Goal: Obtain resource: Download file/media

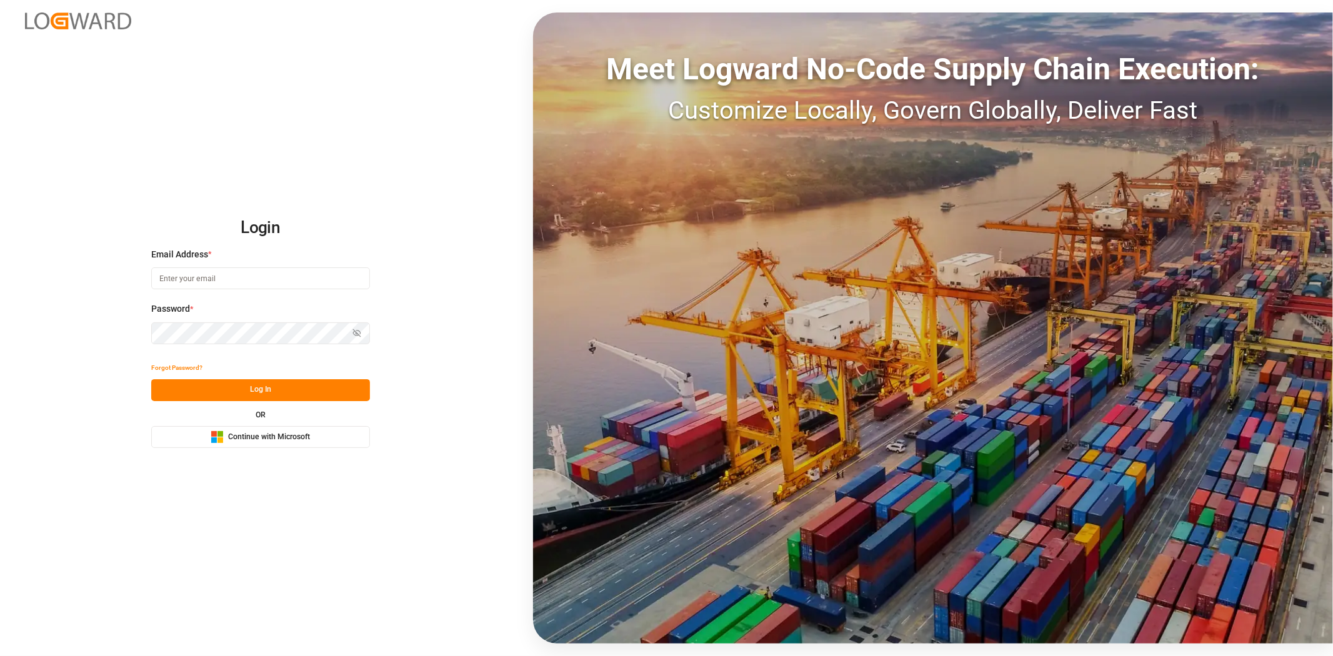
type input "[PERSON_NAME][EMAIL_ADDRESS][PERSON_NAME][DOMAIN_NAME]"
click at [286, 387] on button "Log In" at bounding box center [260, 390] width 219 height 22
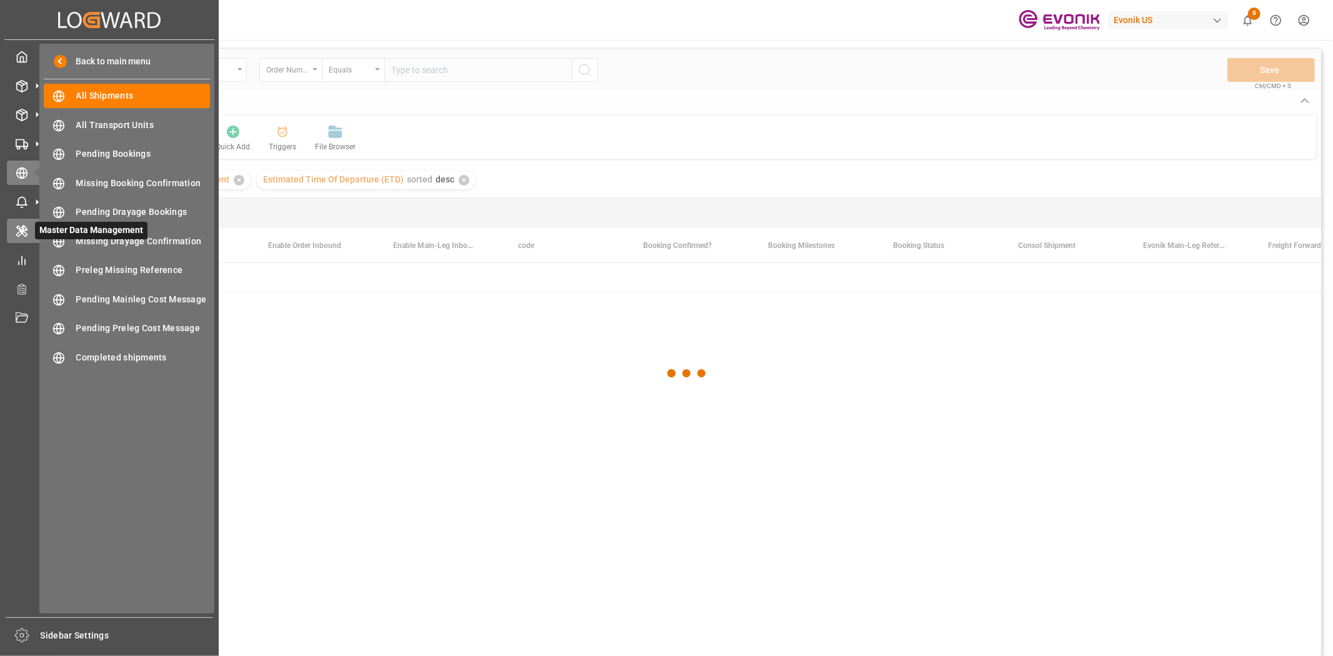
click at [22, 234] on icon at bounding box center [22, 231] width 12 height 12
click at [22, 225] on icon at bounding box center [22, 231] width 12 height 12
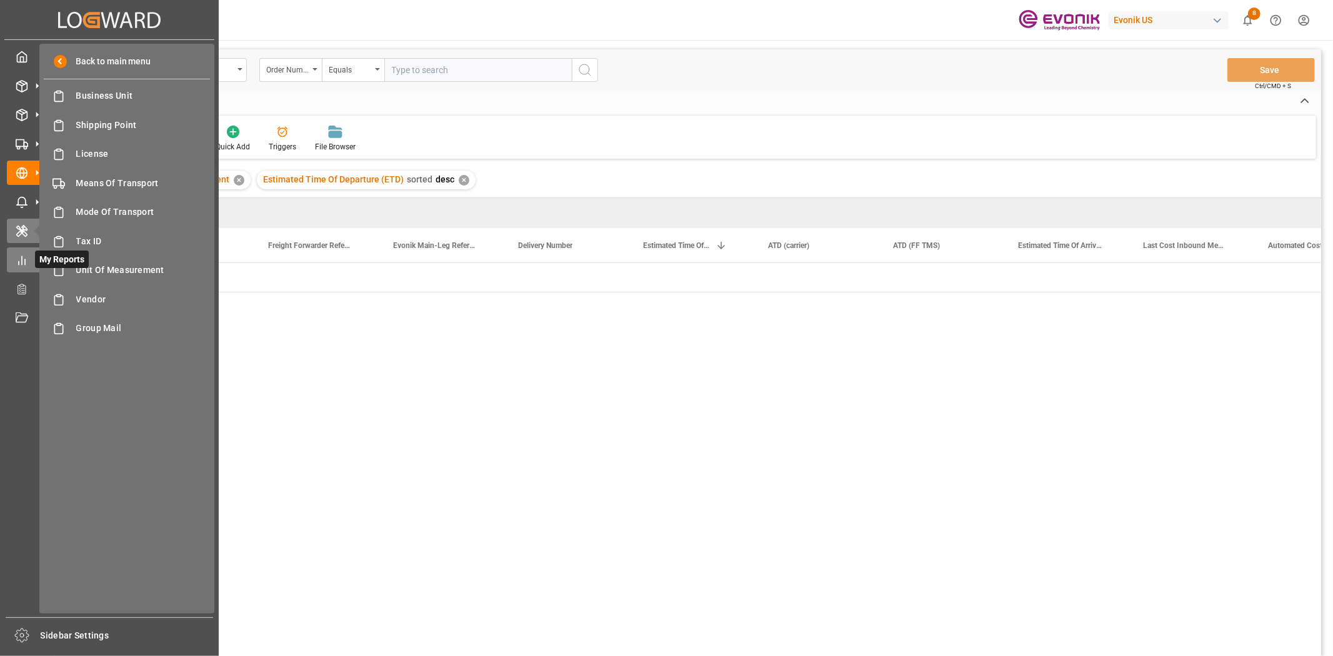
click at [27, 261] on icon at bounding box center [22, 260] width 12 height 12
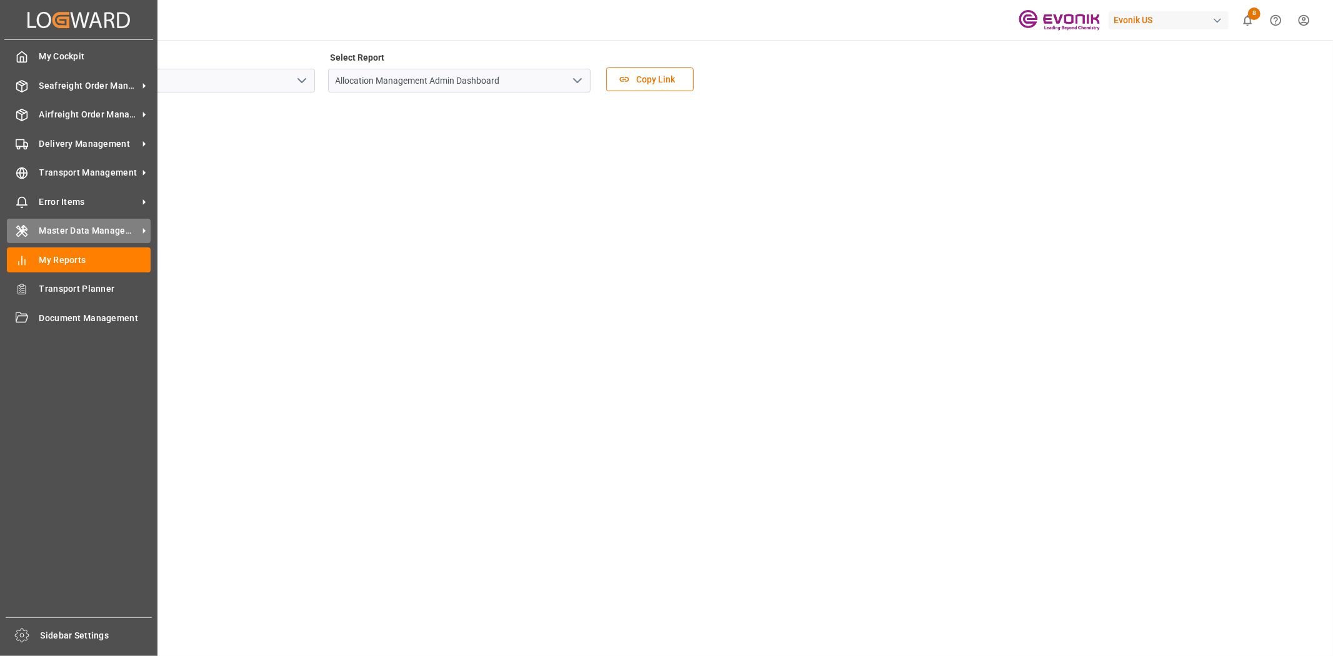
click at [76, 235] on span "Master Data Management" at bounding box center [88, 230] width 99 height 13
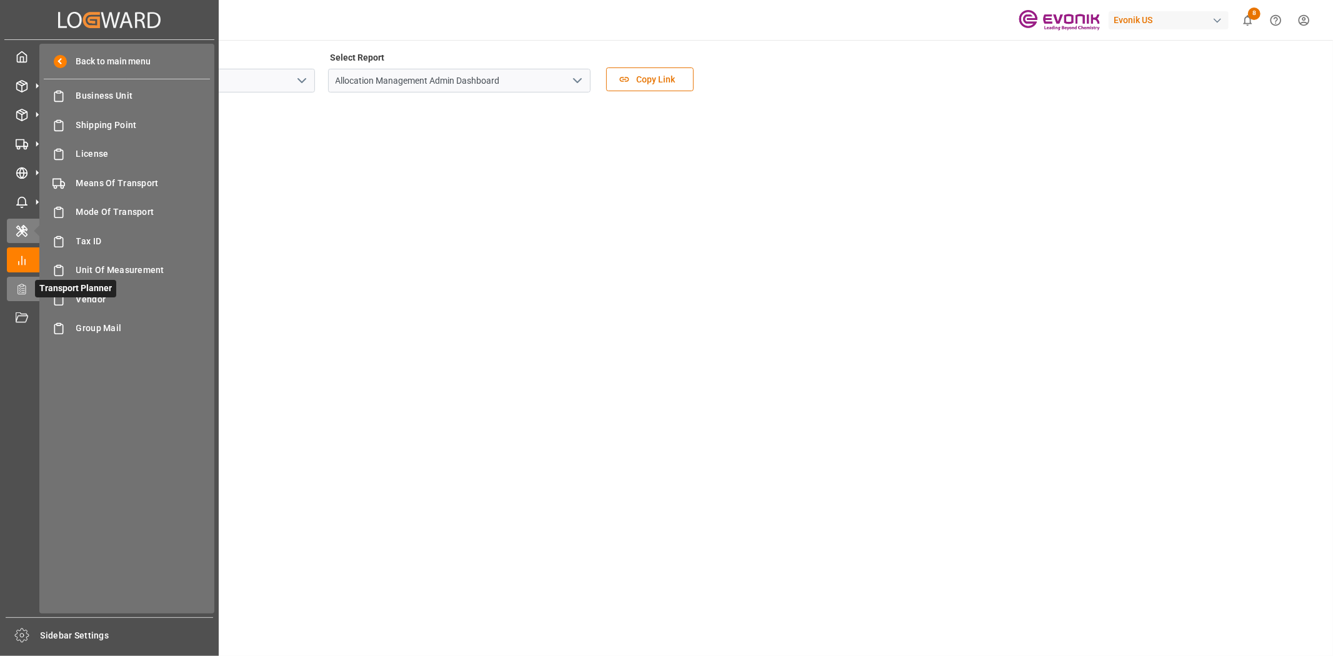
click at [76, 295] on span "Transport Planner" at bounding box center [75, 288] width 81 height 17
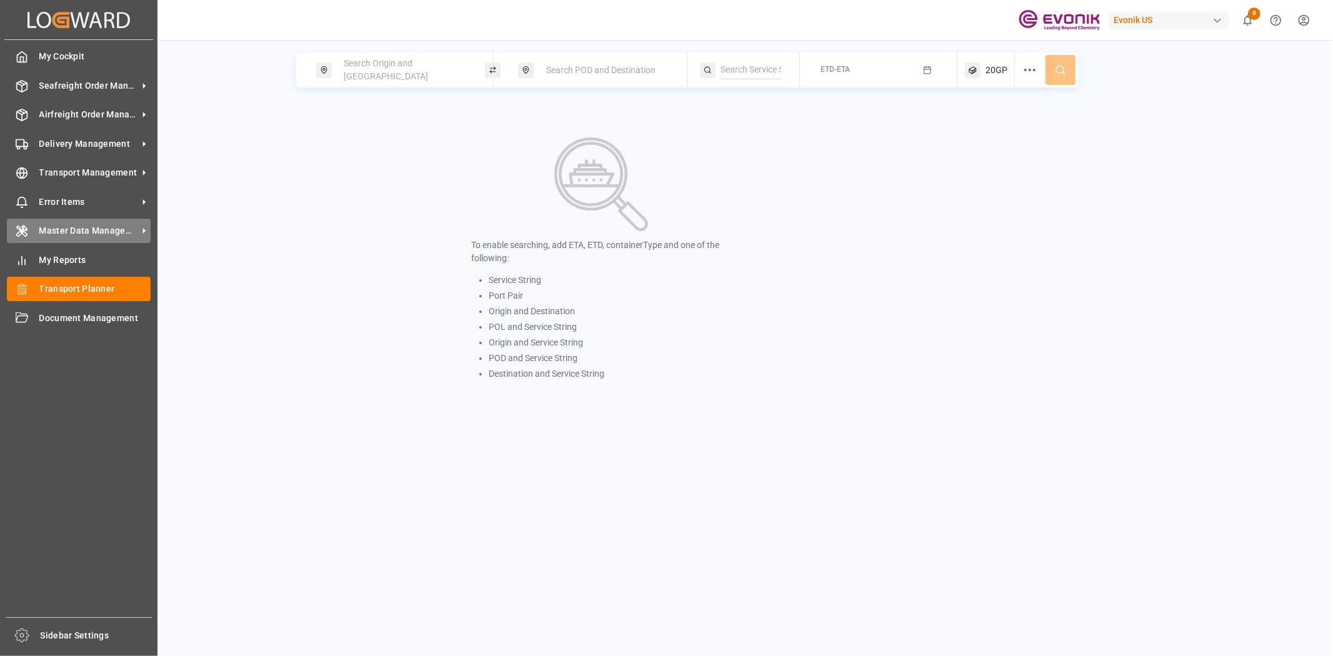
click at [104, 224] on span "Master Data Management" at bounding box center [88, 230] width 99 height 13
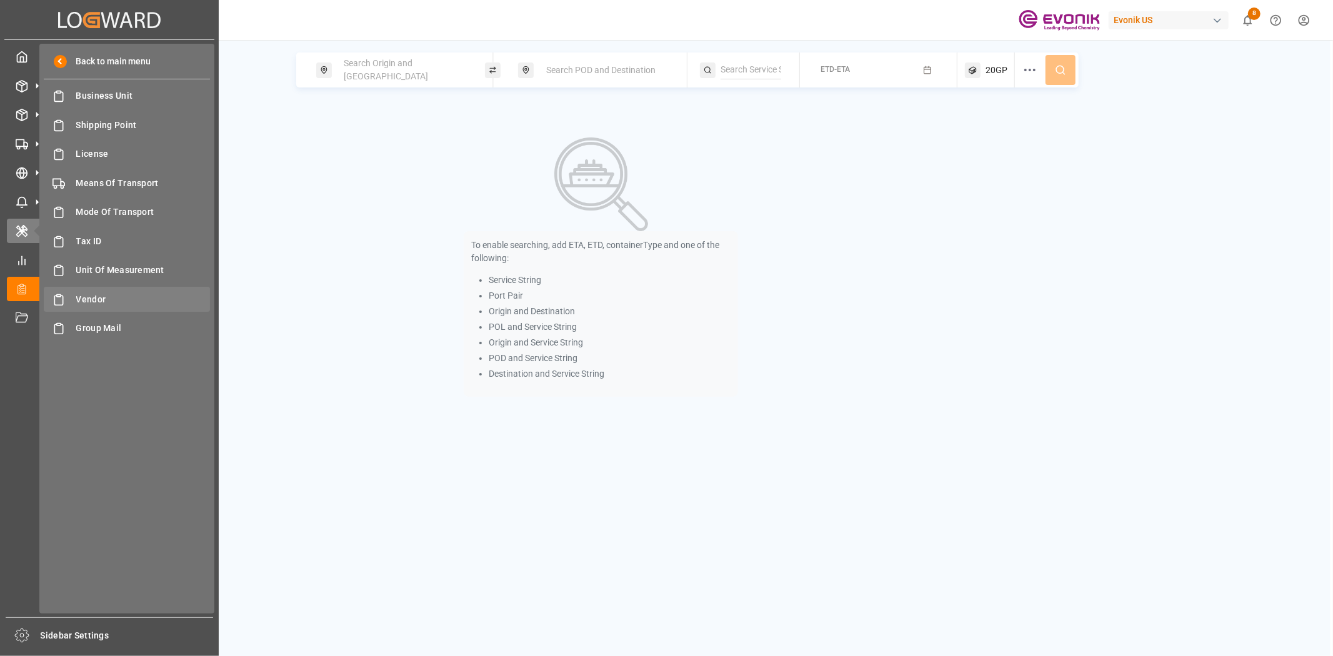
click at [106, 295] on span "Vendor" at bounding box center [143, 299] width 134 height 13
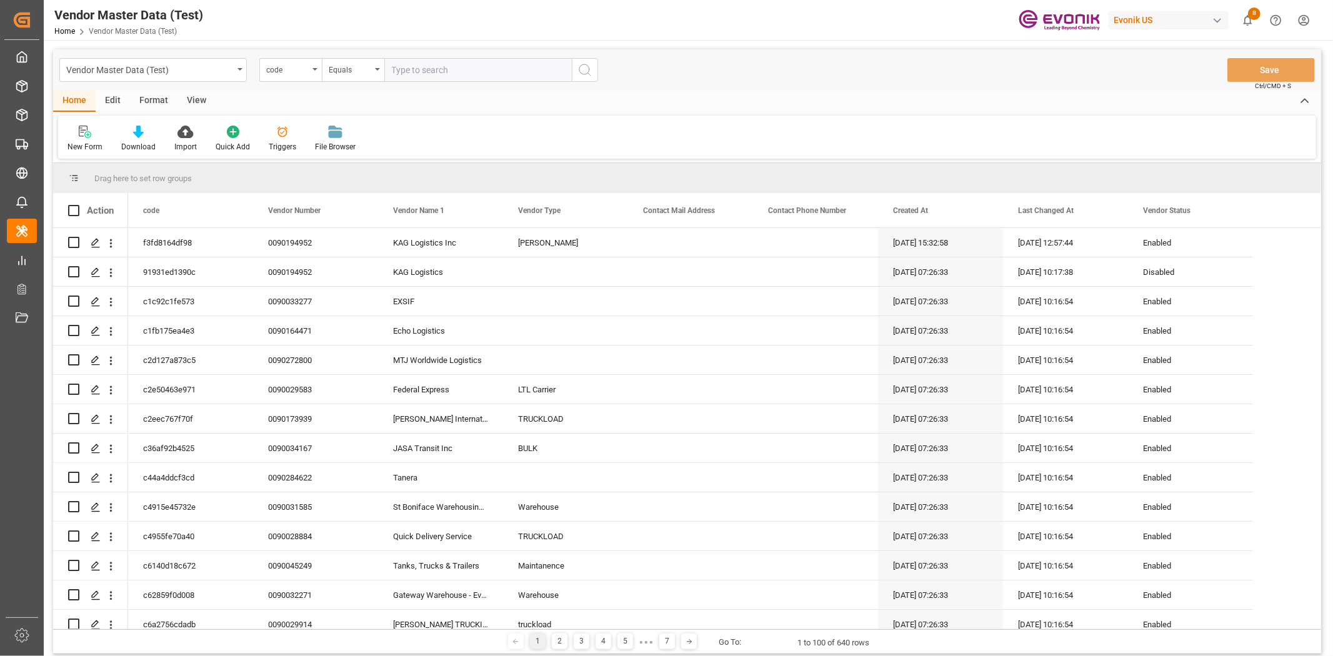
click at [302, 82] on div "Vendor Master Data (Test) code Equals Save Ctrl/CMD + S" at bounding box center [687, 69] width 1268 height 41
click at [295, 69] on div "code" at bounding box center [287, 68] width 42 height 14
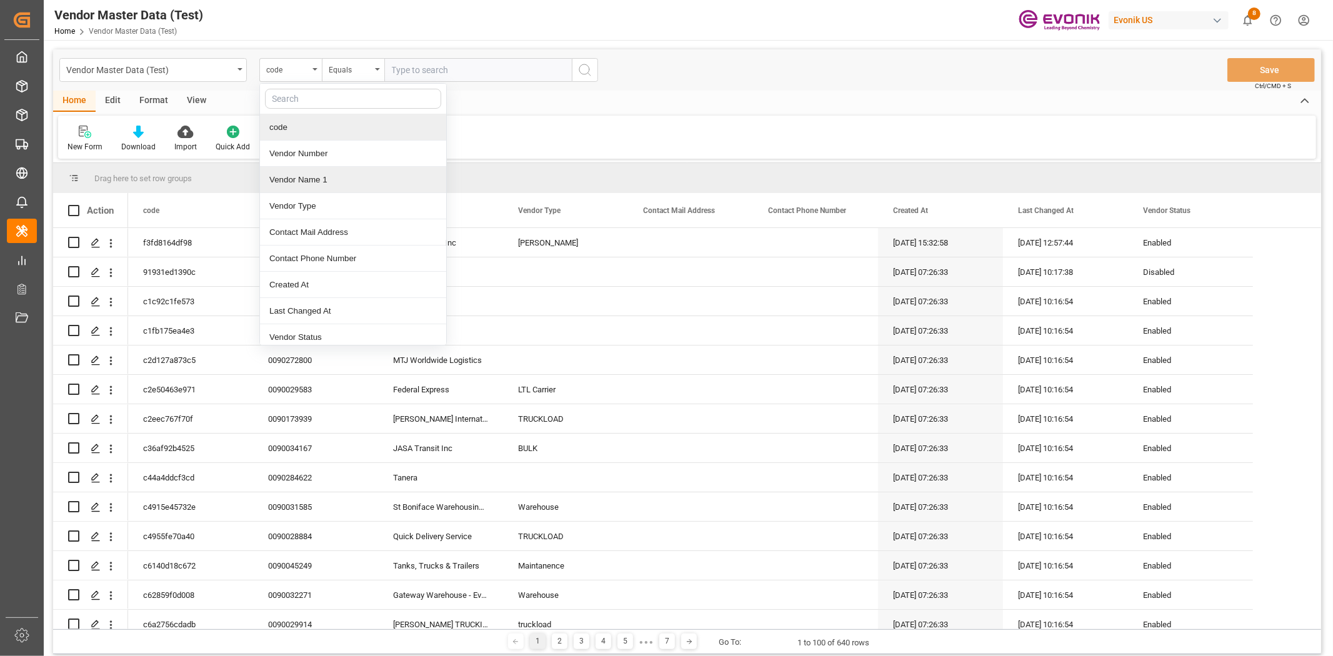
click at [301, 190] on div "Vendor Name 1" at bounding box center [353, 180] width 186 height 26
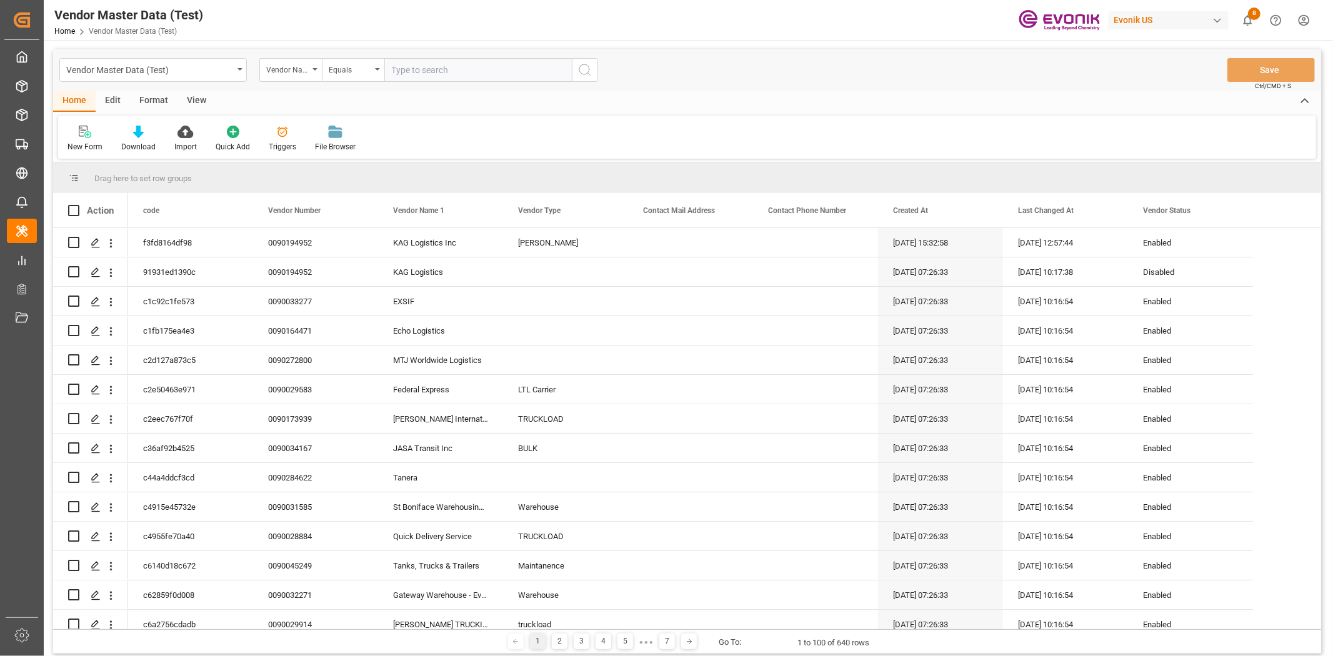
click at [409, 71] on input "text" at bounding box center [477, 70] width 187 height 24
type input "Intermodal"
click at [344, 79] on div "Equals" at bounding box center [353, 70] width 62 height 24
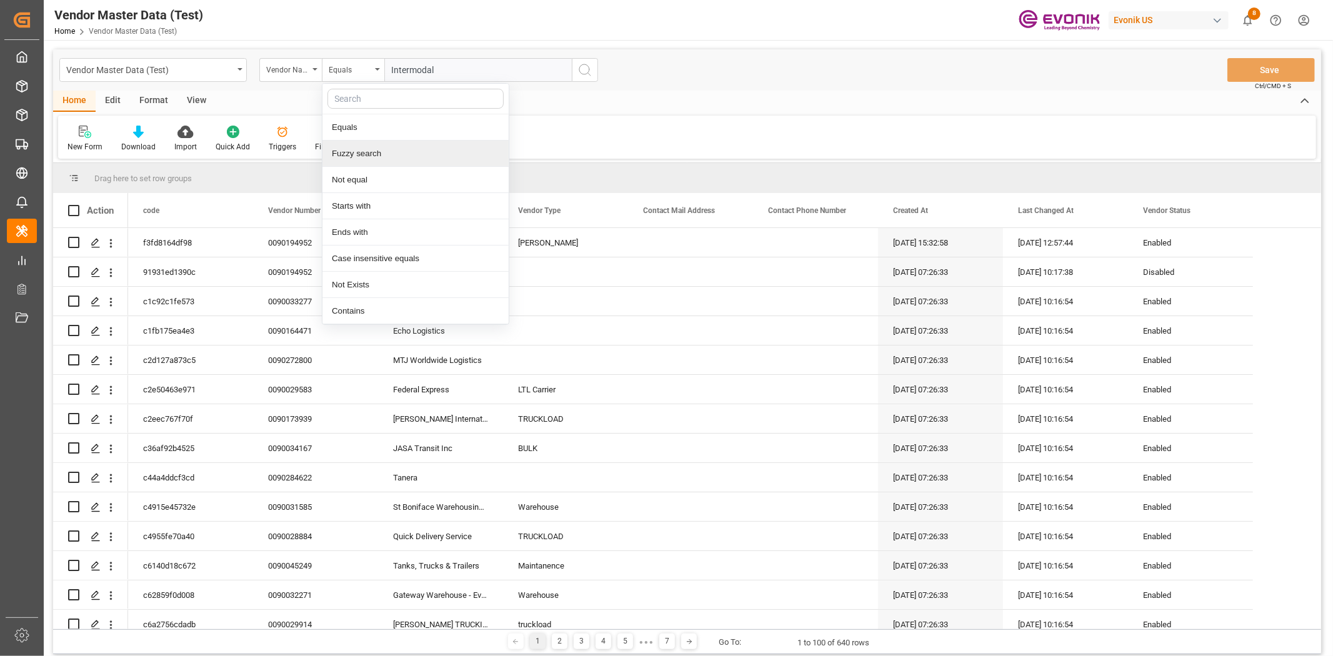
click at [359, 148] on div "Fuzzy search" at bounding box center [415, 154] width 186 height 26
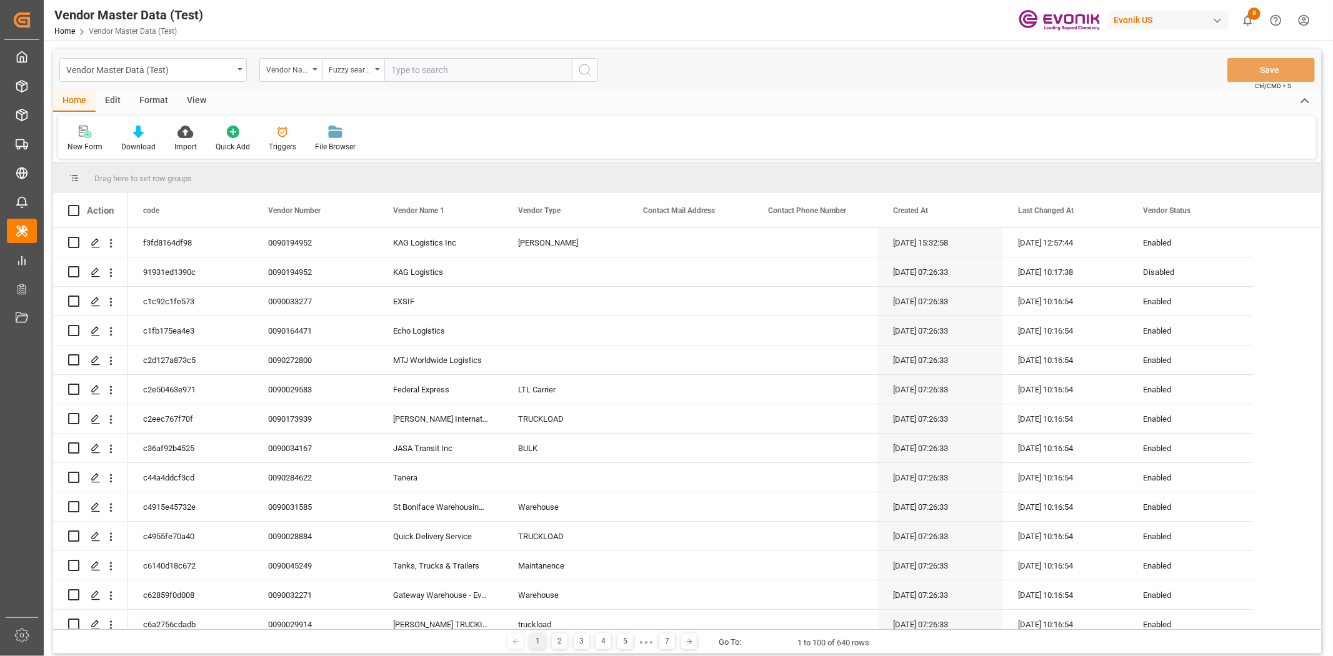
click at [592, 71] on button "search button" at bounding box center [585, 70] width 26 height 24
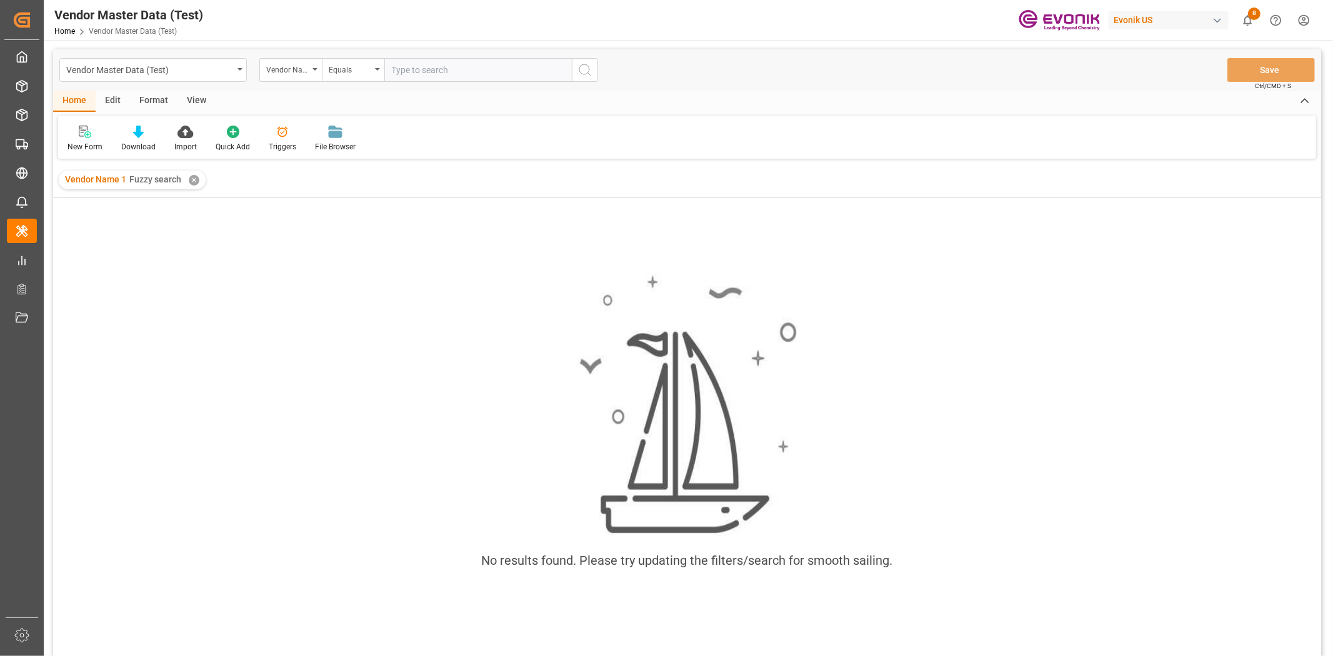
click at [460, 59] on input "text" at bounding box center [477, 70] width 187 height 24
click at [202, 176] on div "Vendor Name 1 Fuzzy search ✕" at bounding box center [132, 180] width 147 height 19
click at [189, 180] on div "✕" at bounding box center [194, 180] width 11 height 11
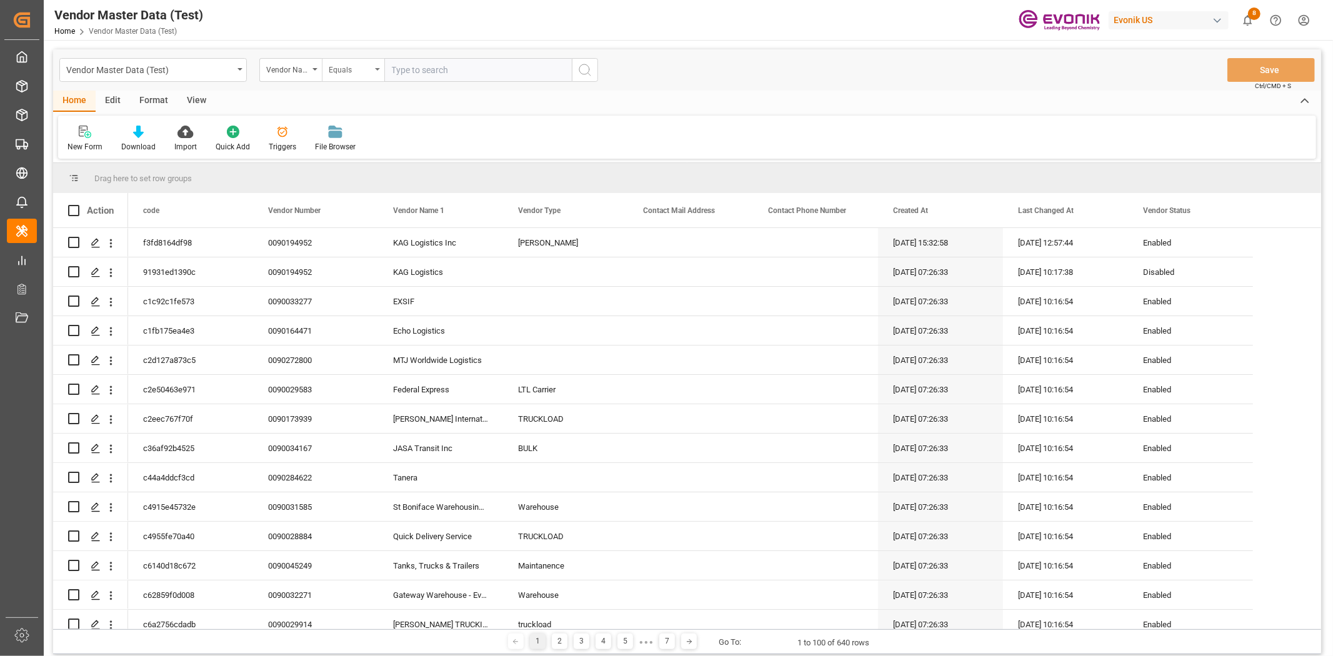
click at [369, 66] on div "Equals" at bounding box center [350, 68] width 42 height 14
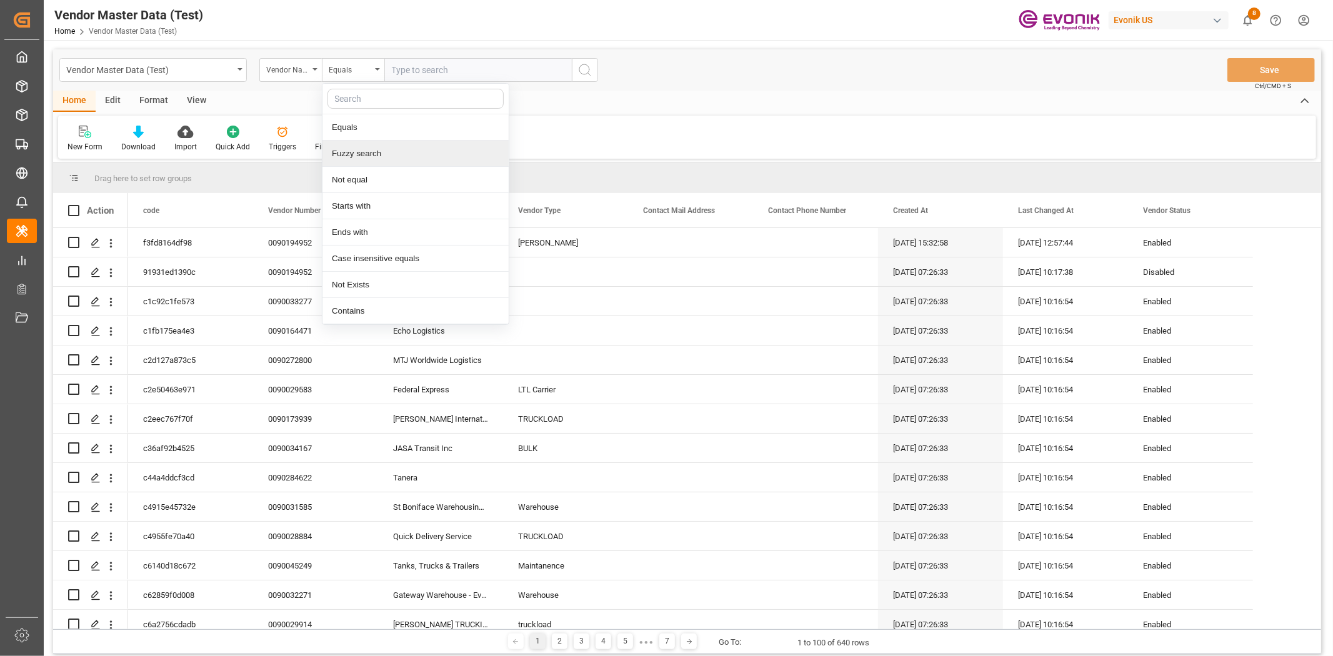
click at [365, 151] on div "Fuzzy search" at bounding box center [415, 154] width 186 height 26
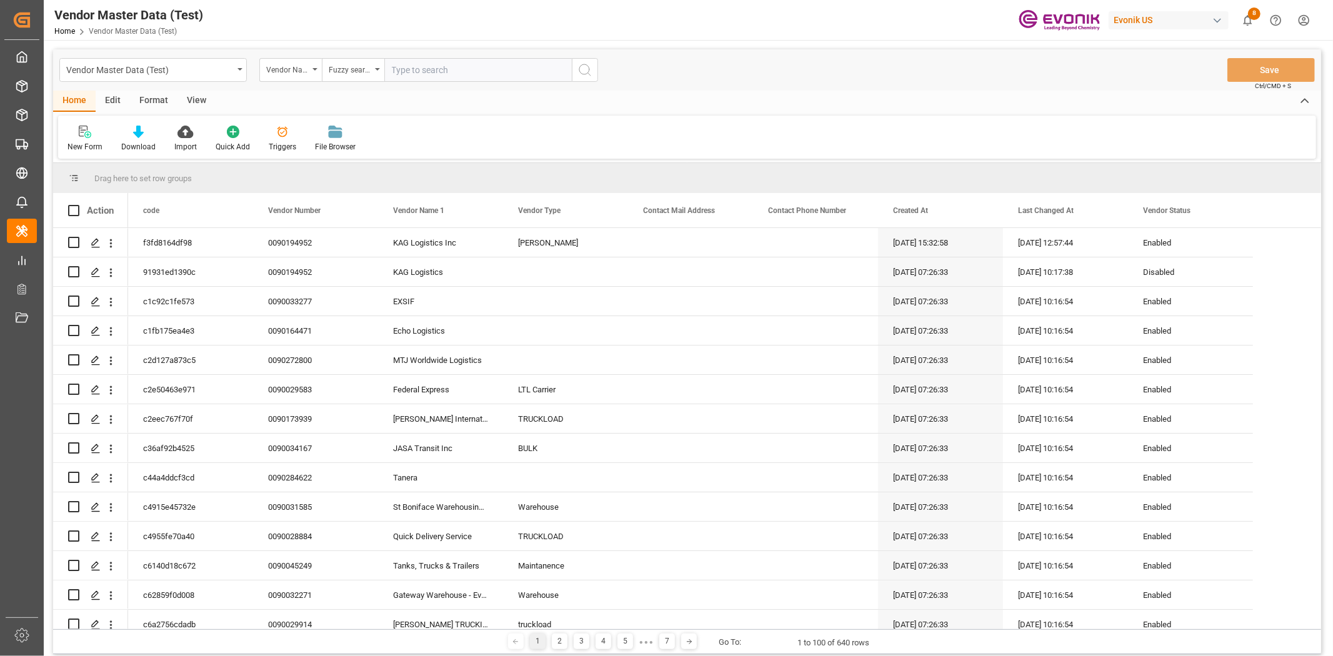
click at [452, 66] on input "text" at bounding box center [477, 70] width 187 height 24
type input "ITT"
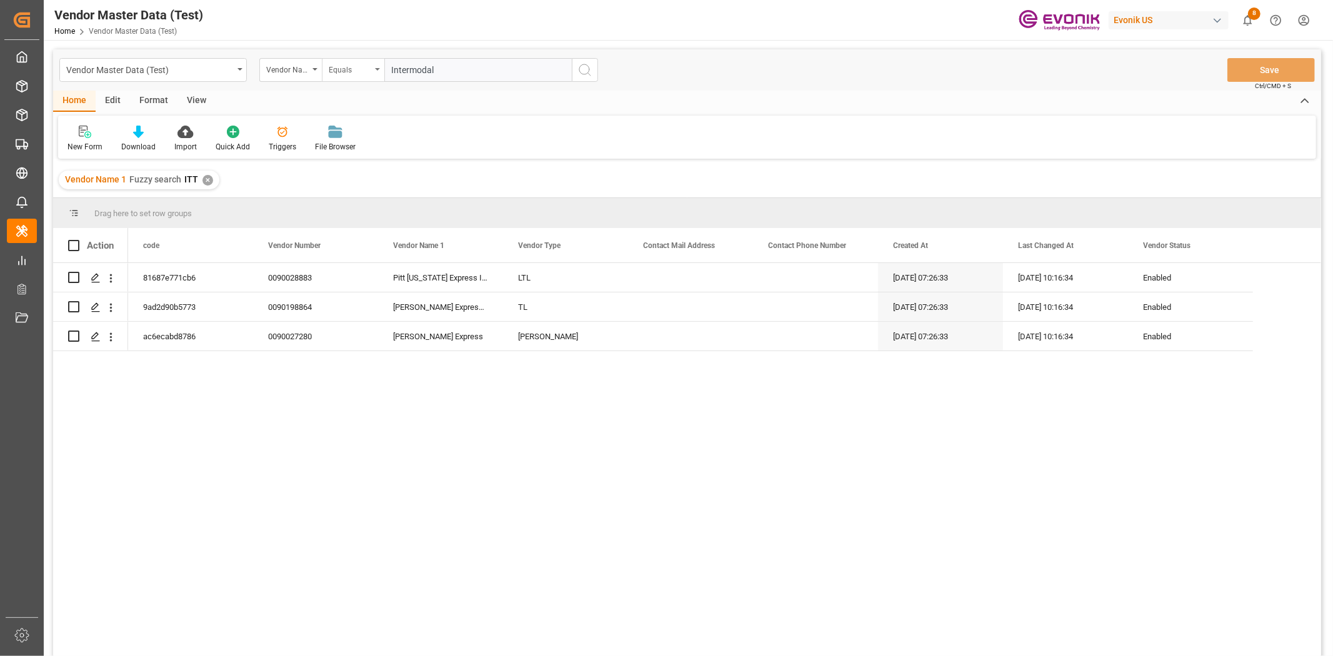
type input "Intermodal"
click at [354, 76] on div "Equals" at bounding box center [353, 70] width 62 height 24
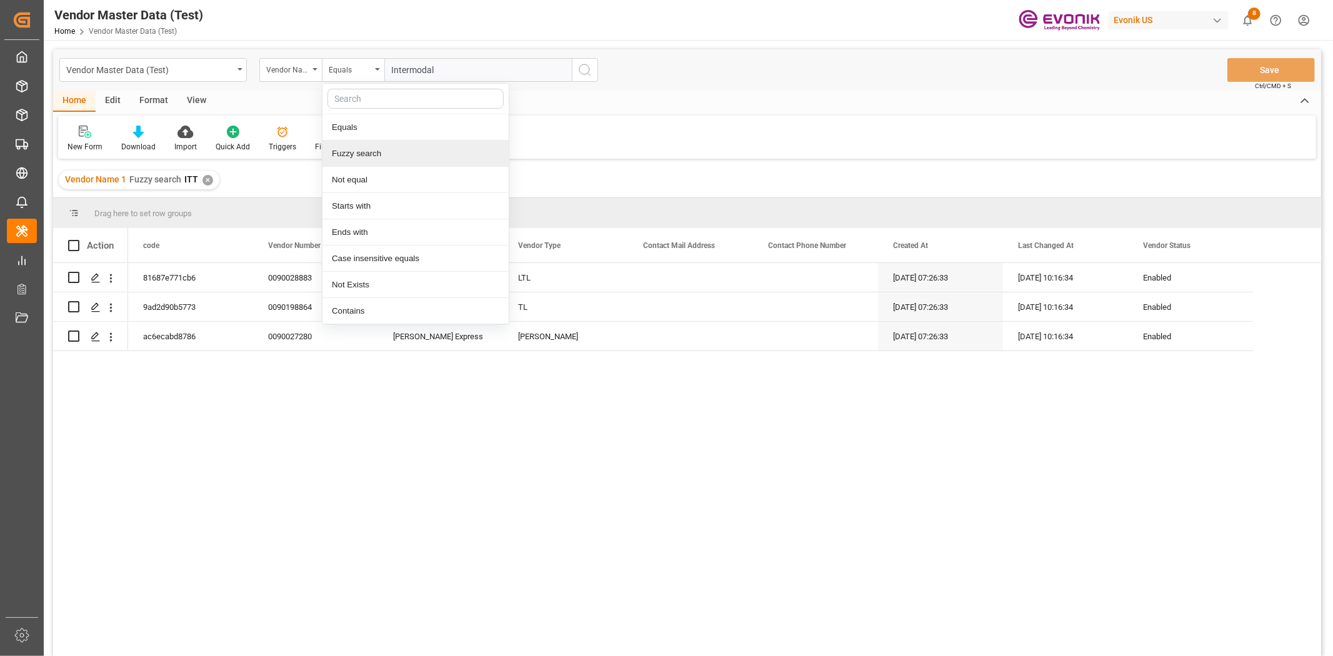
drag, startPoint x: 369, startPoint y: 153, endPoint x: 592, endPoint y: 115, distance: 226.3
click at [371, 153] on div "Fuzzy search" at bounding box center [415, 154] width 186 height 26
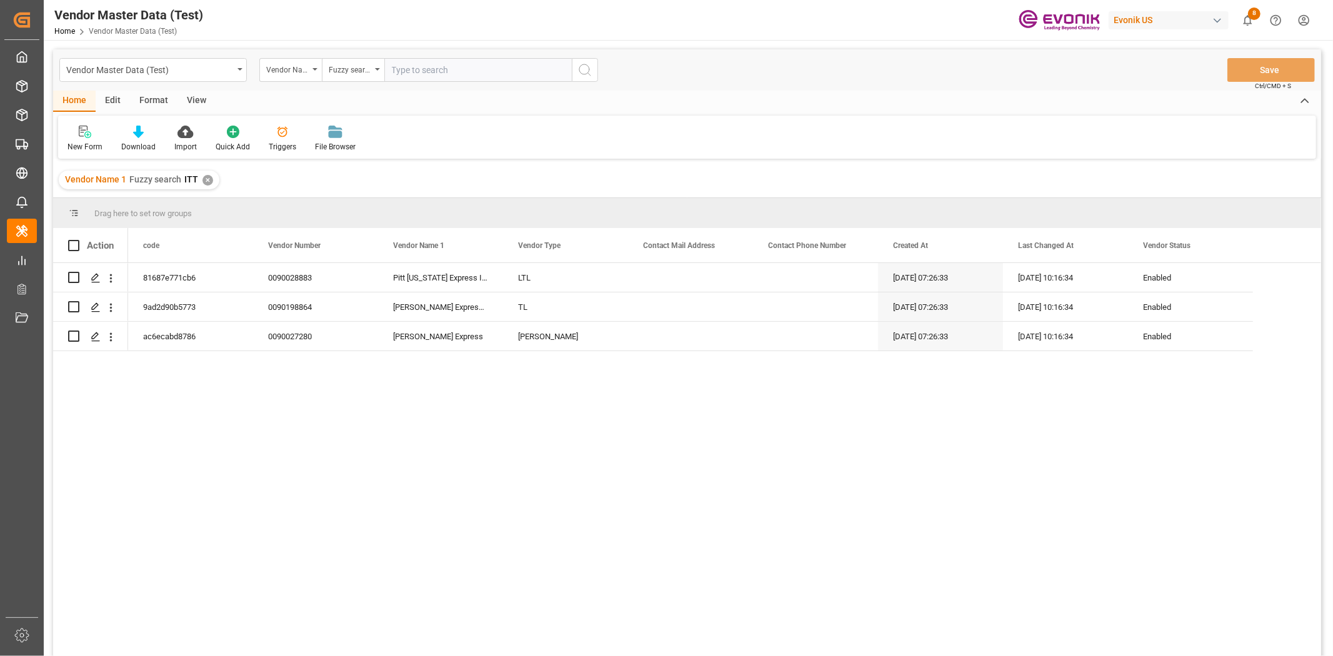
click at [399, 75] on input "text" at bounding box center [477, 70] width 187 height 24
type input "Intermodal"
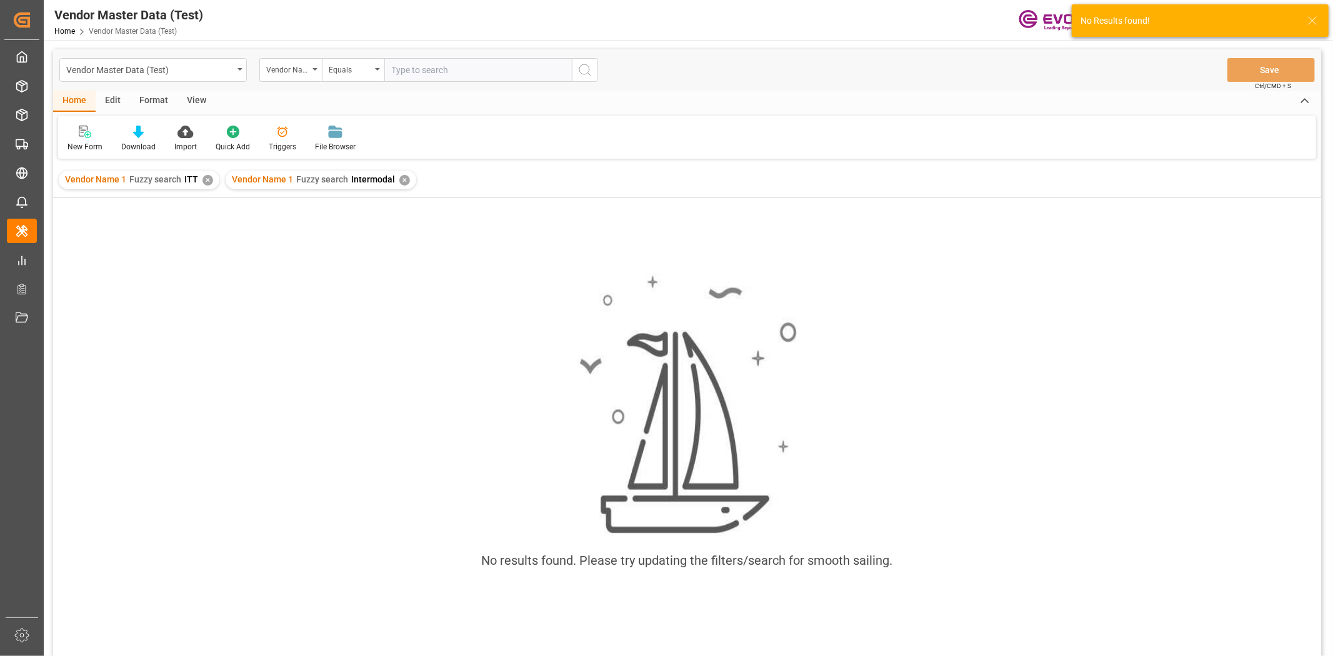
click at [211, 177] on div "Vendor Name 1 Fuzzy search ITT ✕" at bounding box center [139, 180] width 161 height 19
click at [210, 177] on div "✕" at bounding box center [207, 180] width 11 height 11
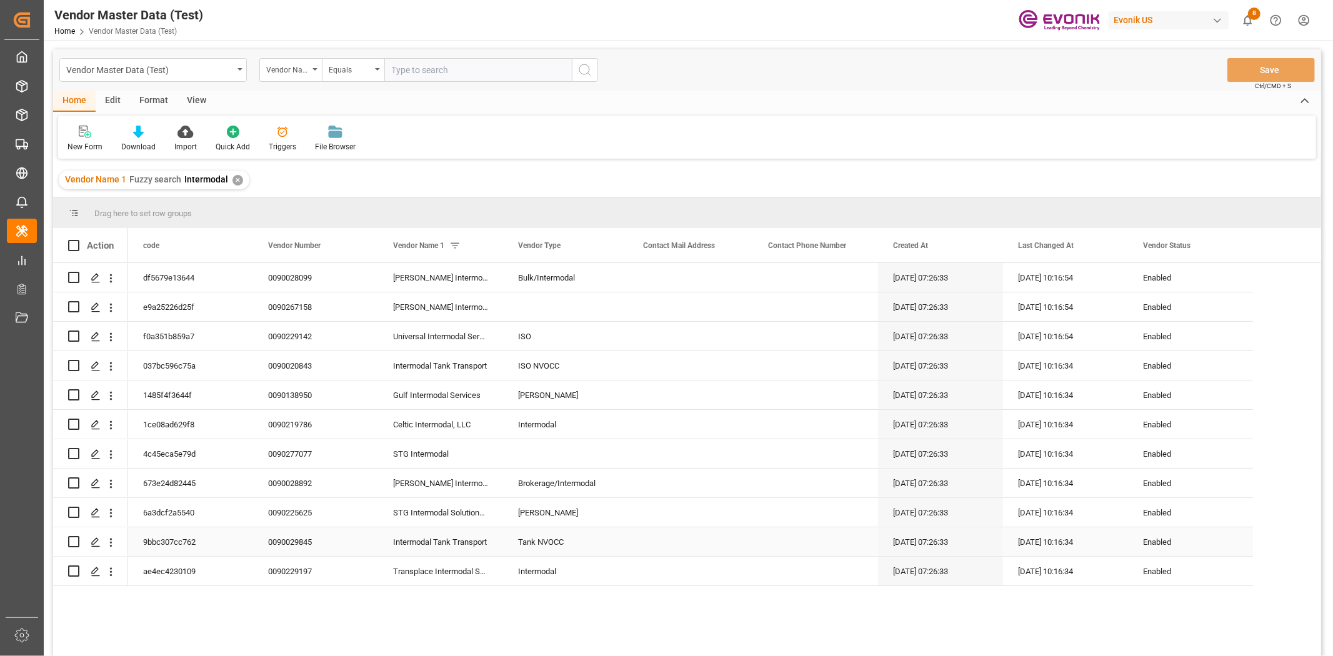
click at [76, 544] on input "Press Space to toggle row selection (unchecked)" at bounding box center [73, 541] width 11 height 11
checkbox input "true"
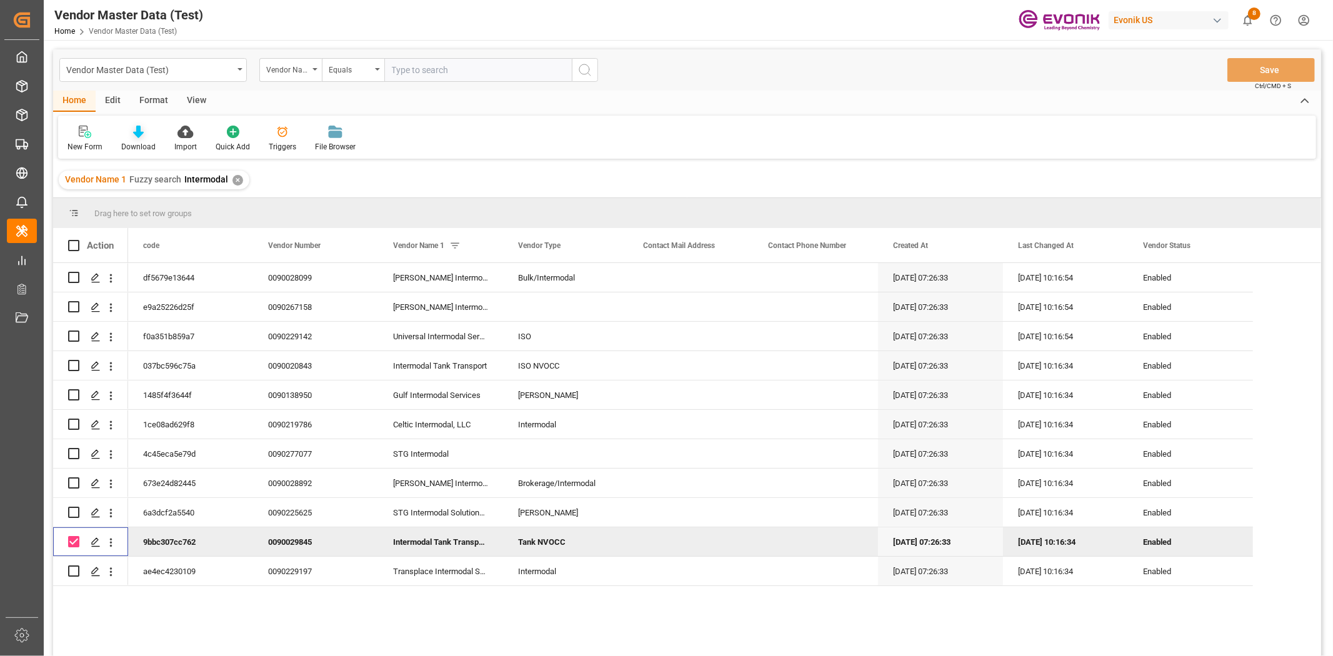
click at [129, 139] on div "Download" at bounding box center [138, 138] width 53 height 27
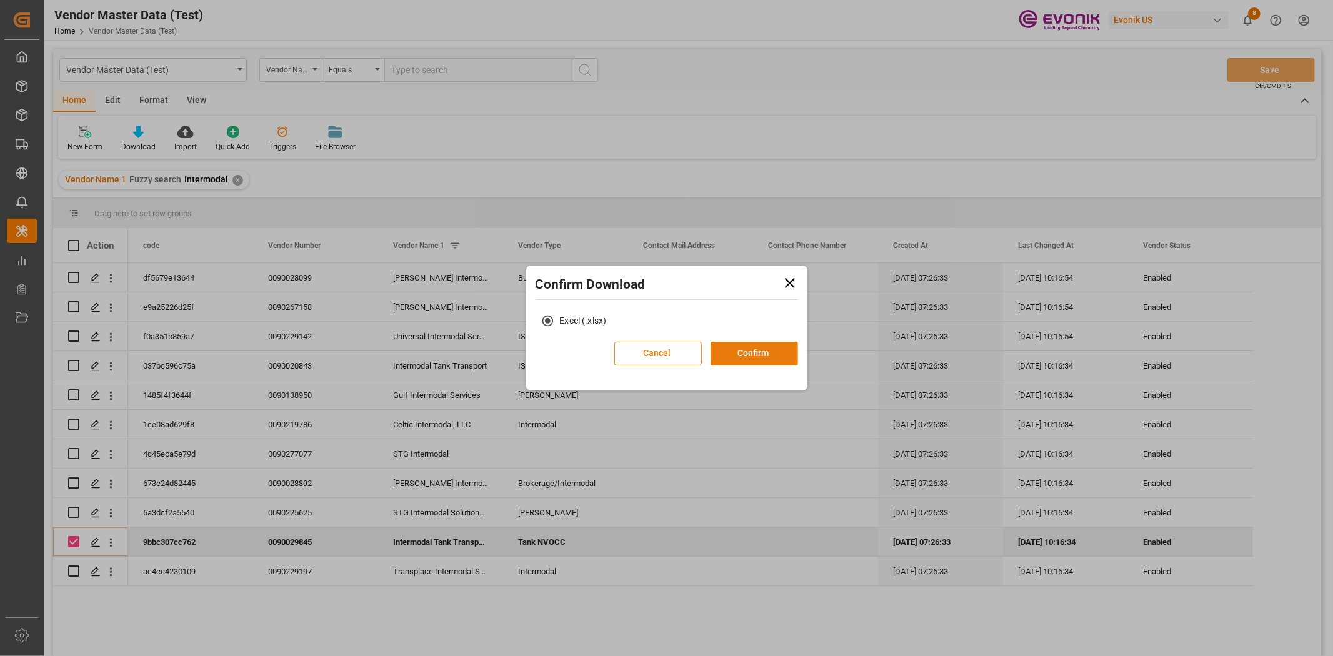
click at [775, 349] on button "Confirm" at bounding box center [753, 354] width 87 height 24
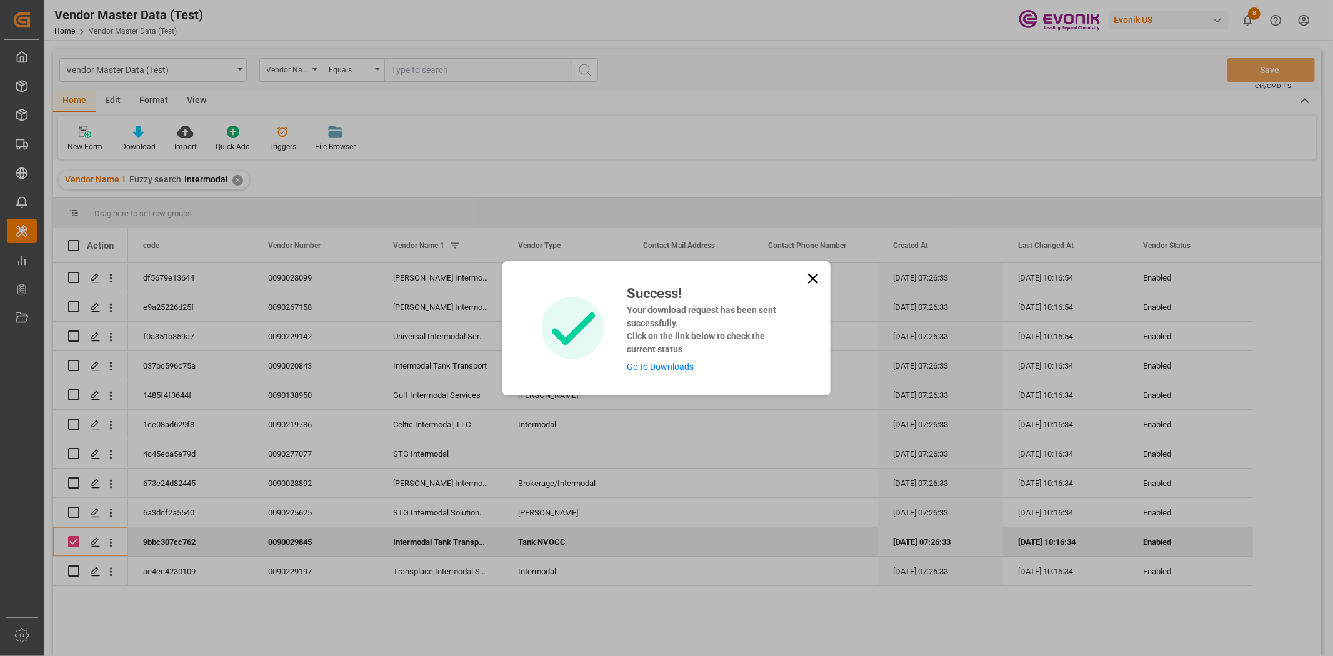
click at [667, 362] on link "Go to Downloads" at bounding box center [660, 367] width 67 height 10
